Goal: Information Seeking & Learning: Learn about a topic

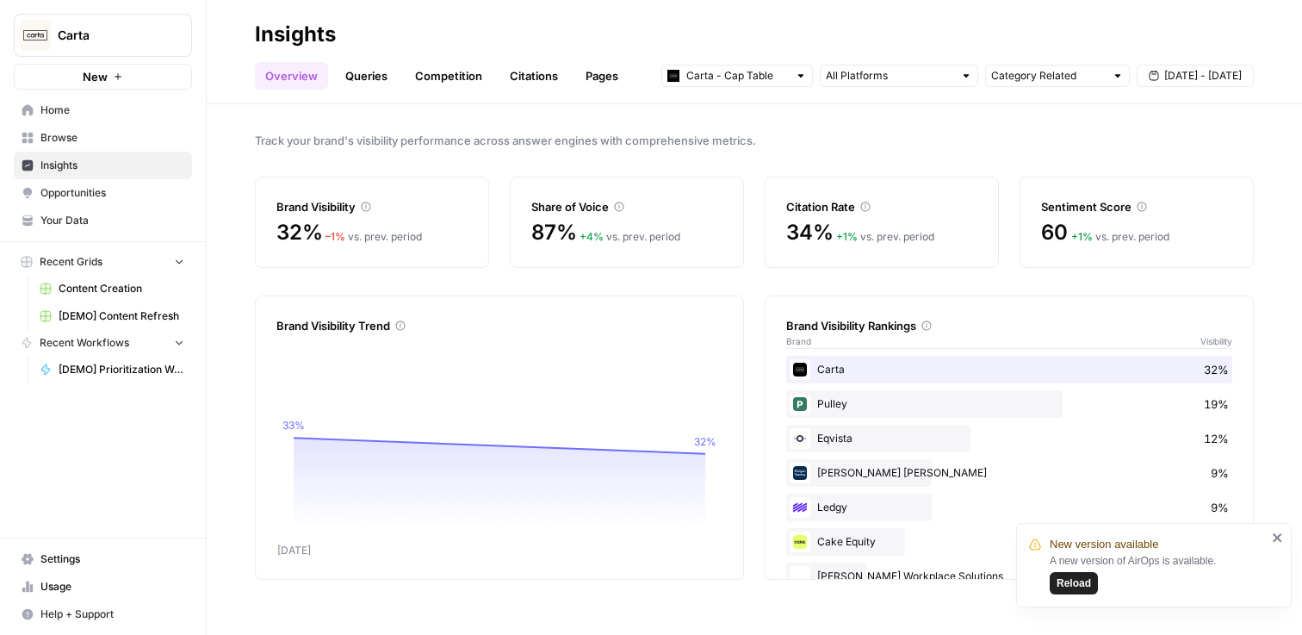
click at [362, 68] on link "Queries" at bounding box center [366, 76] width 63 height 28
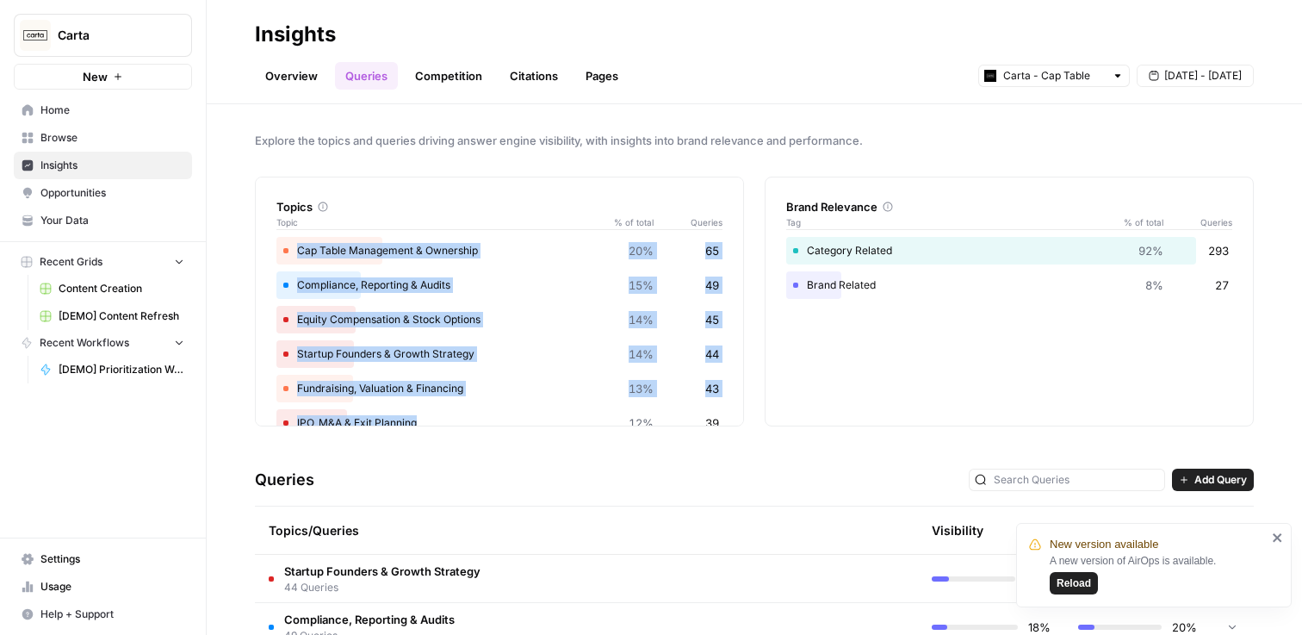
scroll to position [66, 0]
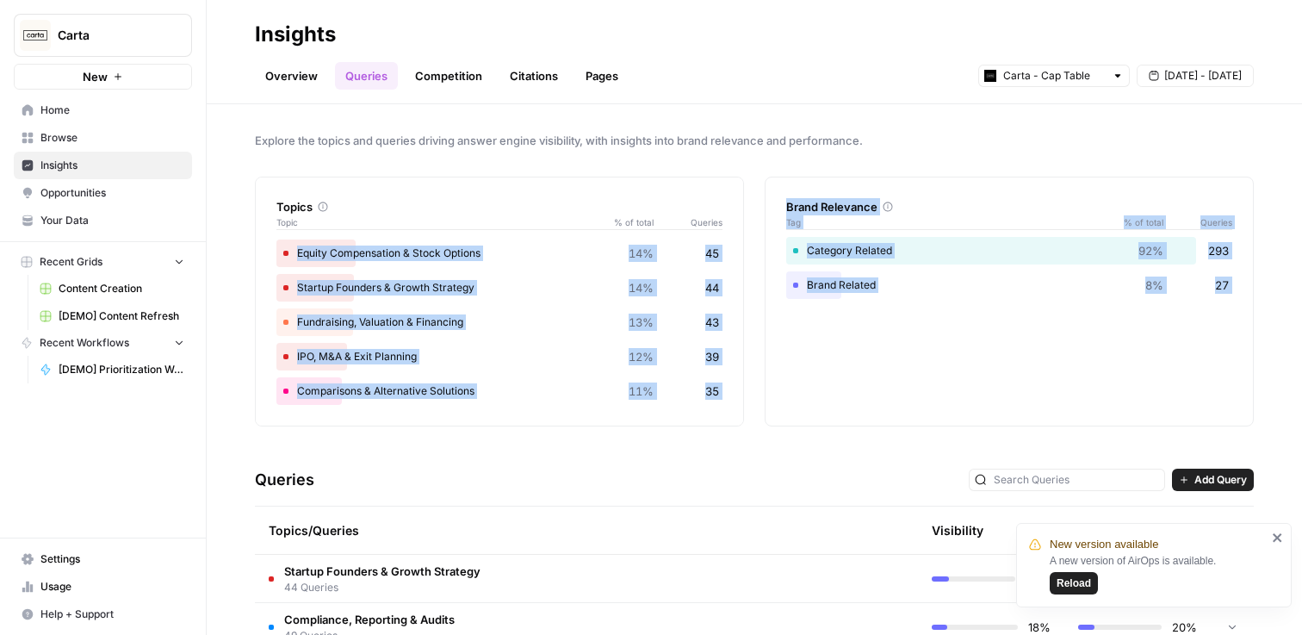
drag, startPoint x: 297, startPoint y: 246, endPoint x: 563, endPoint y: 444, distance: 331.3
click at [563, 444] on div "Explore the topics and queries driving answer engine visibility, with insights …" at bounding box center [755, 369] width 1096 height 531
copy div "Cap Table Management & Ownership 20% 65 Compliance, Reporting & Audits 15% 49 E…"
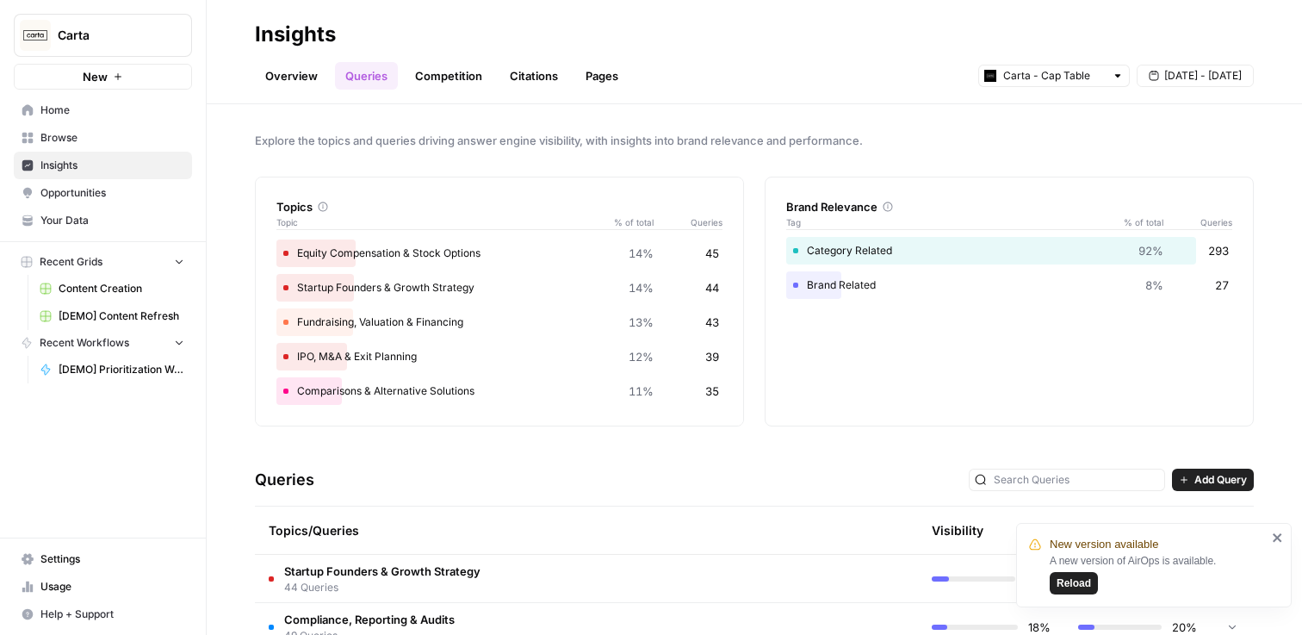
click at [858, 88] on div "Overview Queries Competition Citations Pages Carta - Cap Table [DATE] - [DATE]" at bounding box center [754, 68] width 999 height 41
click at [1078, 82] on input "text" at bounding box center [1054, 75] width 102 height 17
click at [1078, 126] on button "Carta - Fund Administration" at bounding box center [1054, 138] width 136 height 24
type input "Carta - Fund Administration"
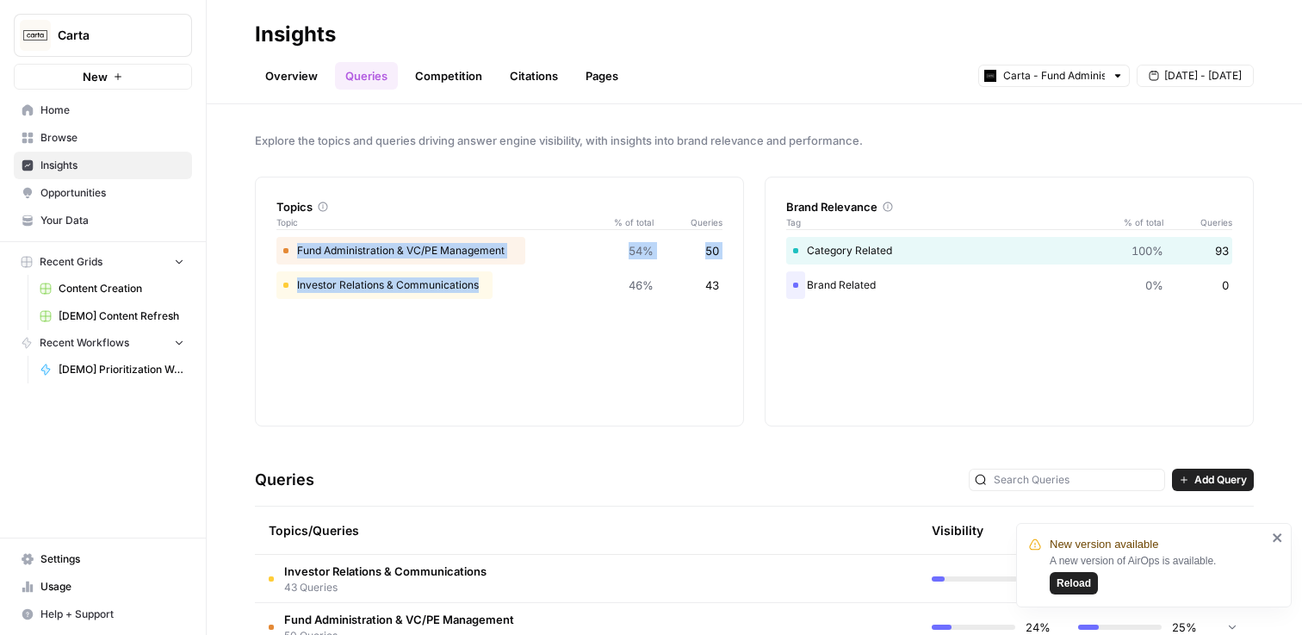
drag, startPoint x: 497, startPoint y: 294, endPoint x: 267, endPoint y: 254, distance: 233.4
click at [267, 254] on div "Topics Topic % of total Queries Fund Administration & VC/PE Management 54% 50 I…" at bounding box center [499, 302] width 489 height 250
copy div "Fund Administration & VC/PE Management 54% 50 Investor Relations & Communicatio…"
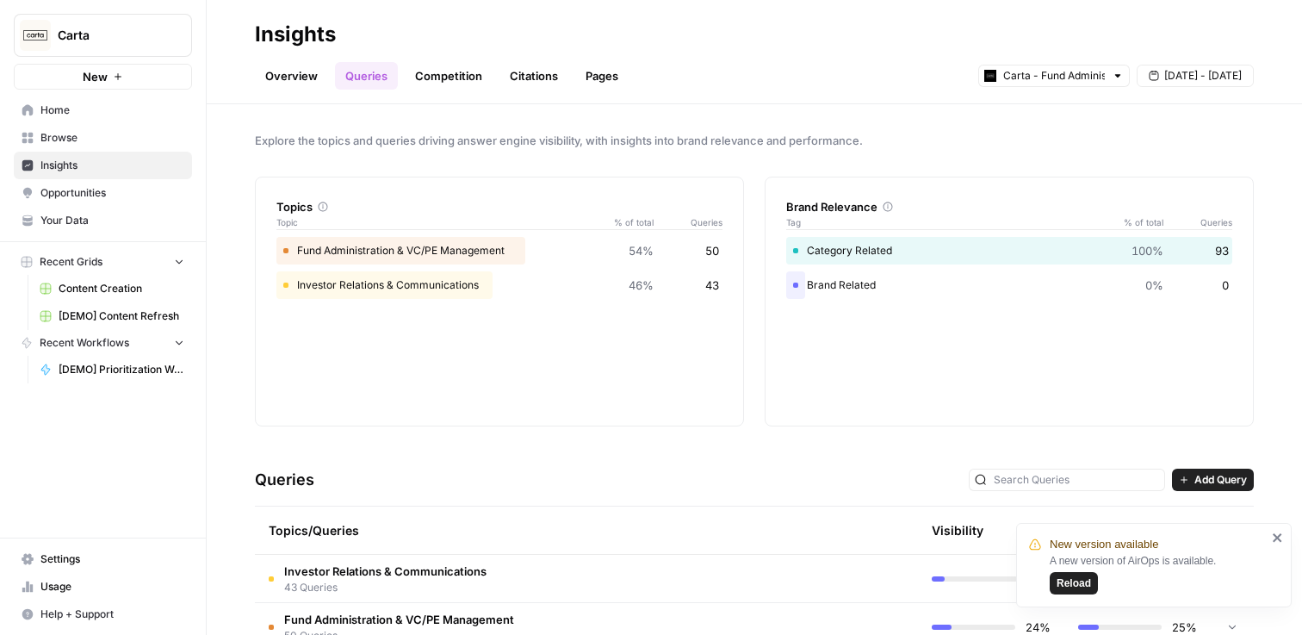
click at [487, 176] on div "Explore the topics and queries driving answer engine visibility, with insights …" at bounding box center [755, 369] width 1096 height 531
click at [984, 65] on div "Carta - Fund Administration" at bounding box center [1054, 76] width 152 height 22
click at [1009, 72] on input "text" at bounding box center [1054, 75] width 102 height 17
click at [1023, 112] on span "Carta - Cap Table" at bounding box center [1060, 113] width 96 height 17
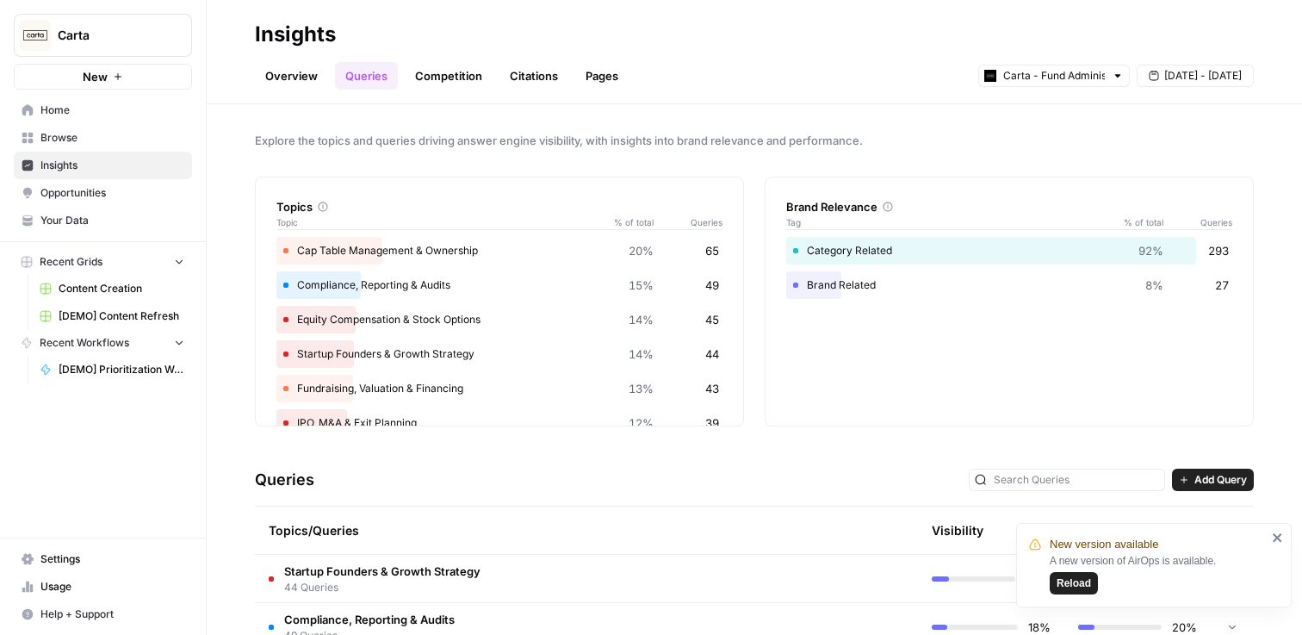
type input "Carta - Cap Table"
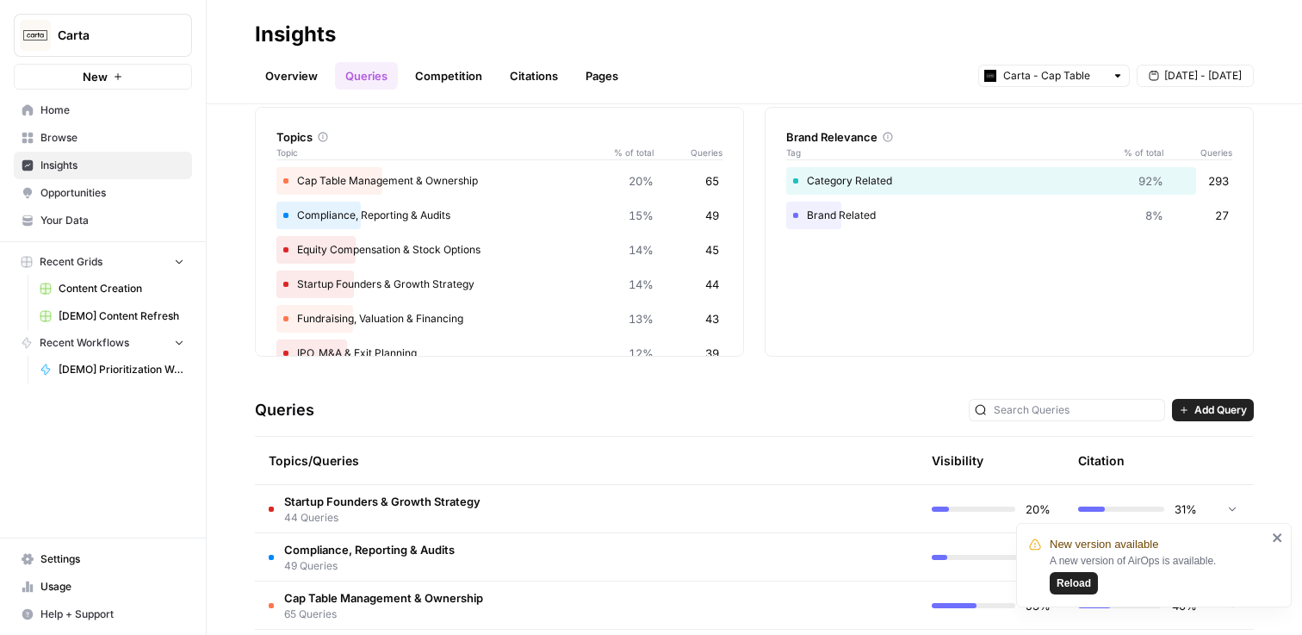
scroll to position [222, 0]
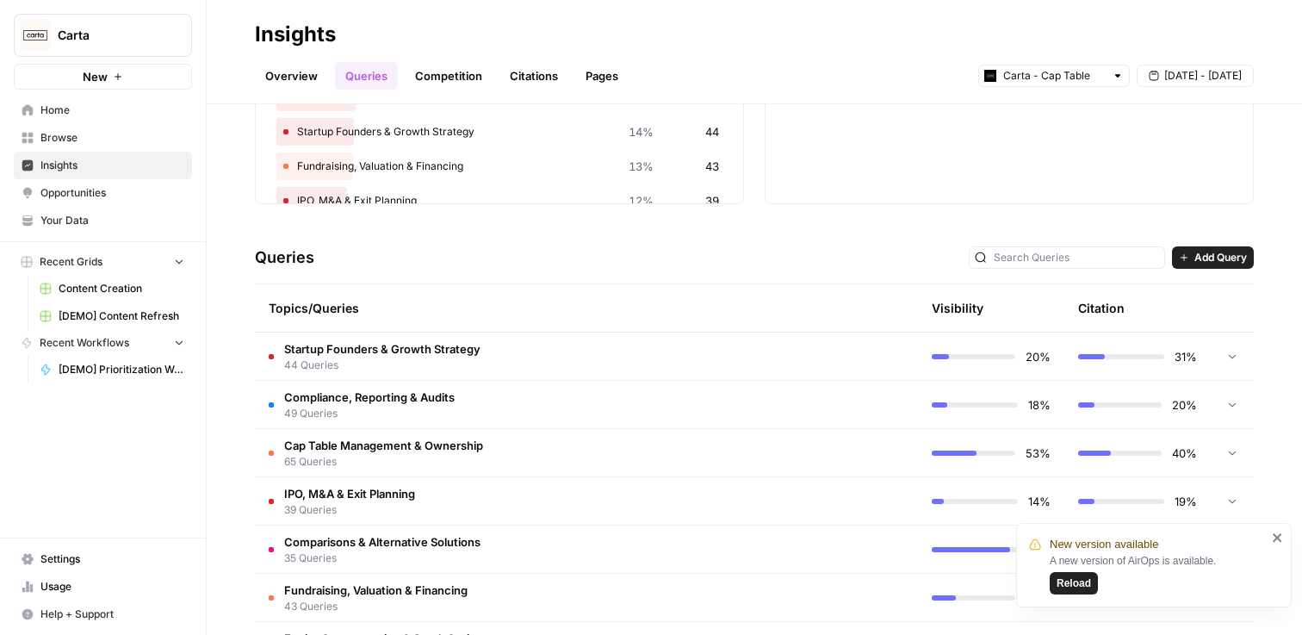
click at [500, 369] on td "Startup Founders & Growth Strategy 44 Queries" at bounding box center [513, 355] width 517 height 47
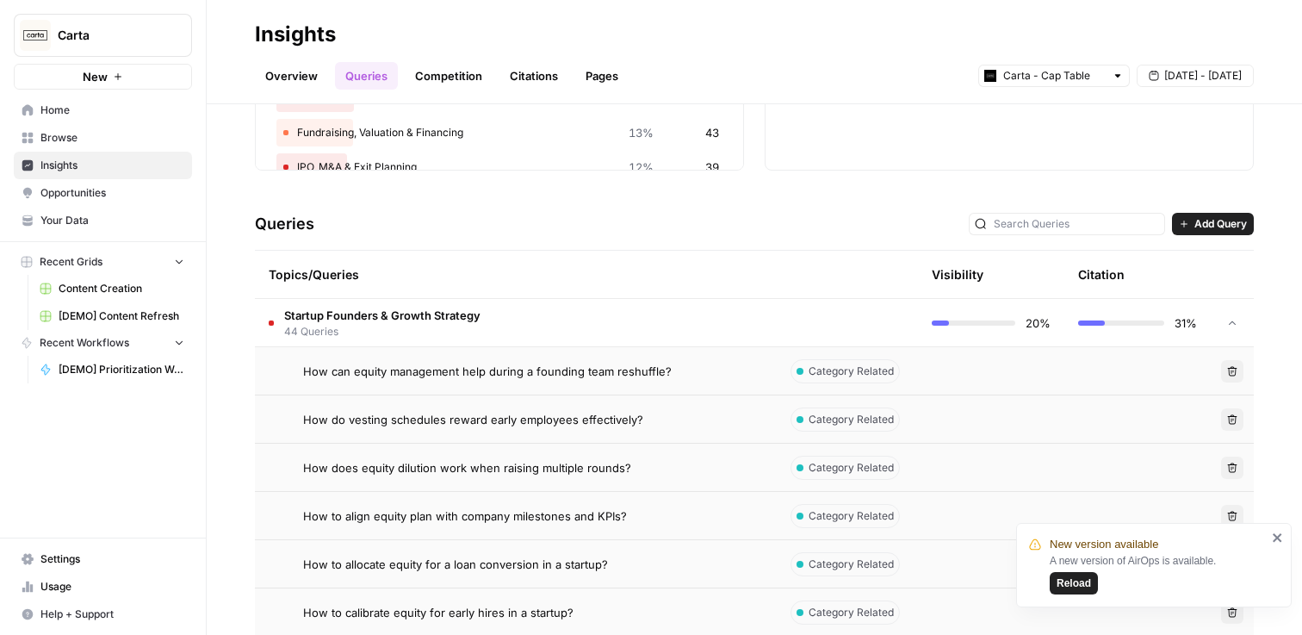
scroll to position [129, 0]
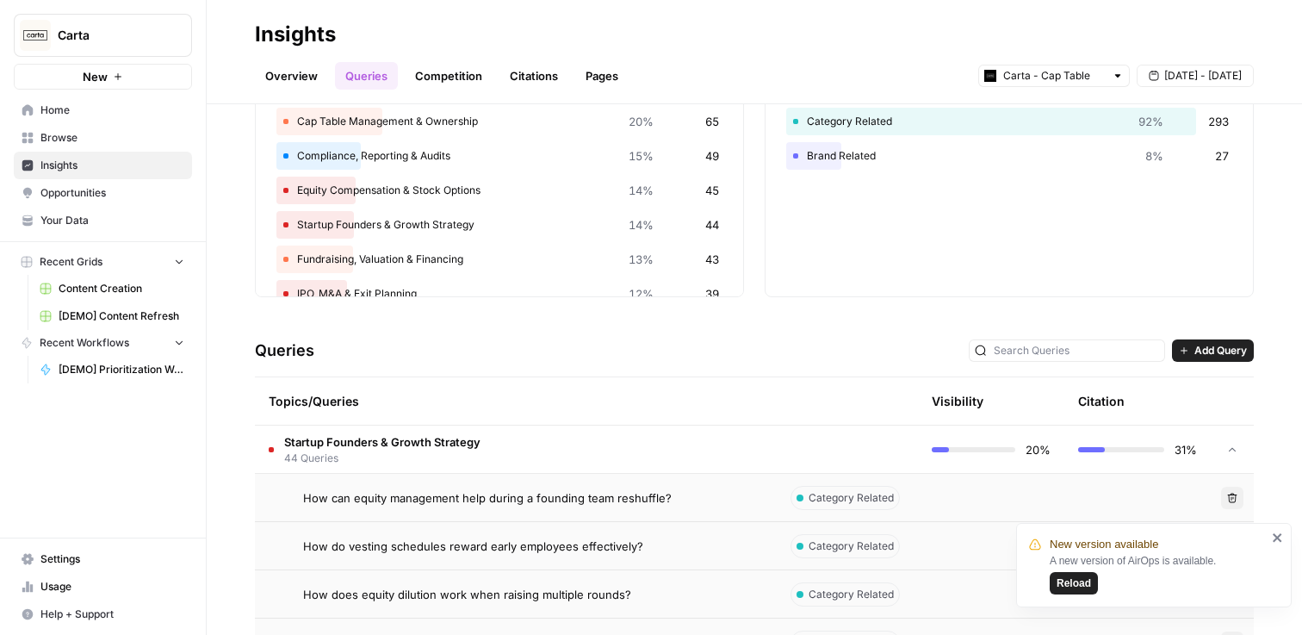
click at [557, 444] on td "Startup Founders & Growth Strategy 44 Queries" at bounding box center [513, 448] width 517 height 47
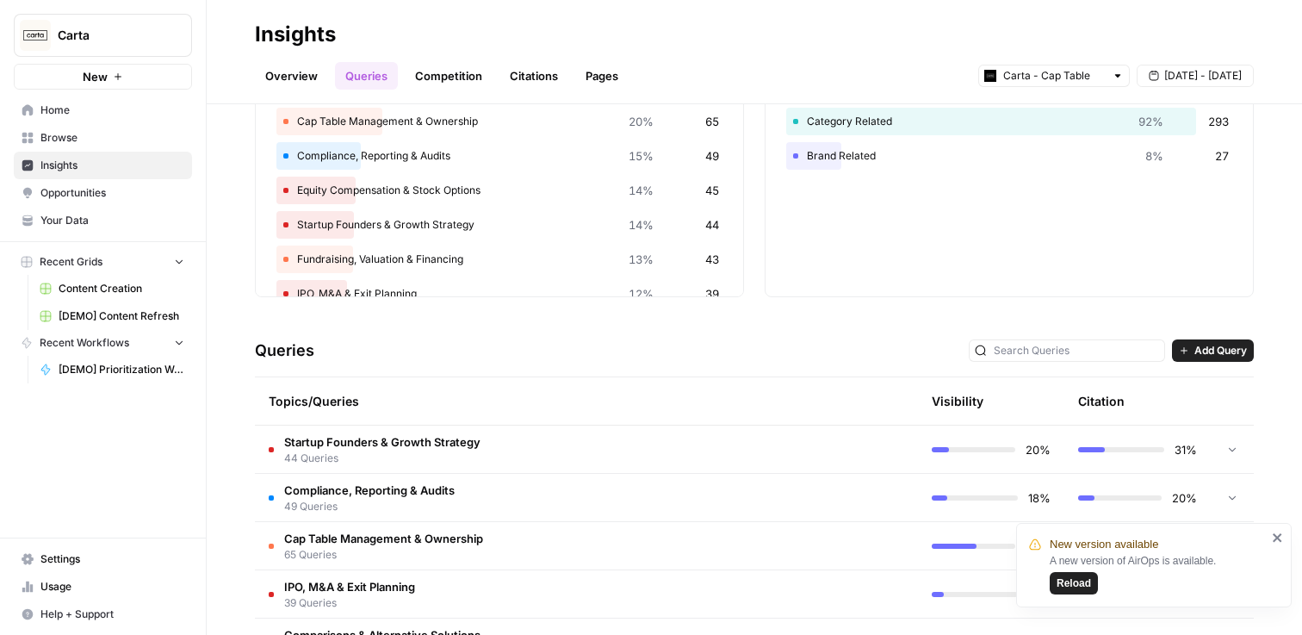
scroll to position [0, 0]
